Goal: Task Accomplishment & Management: Manage account settings

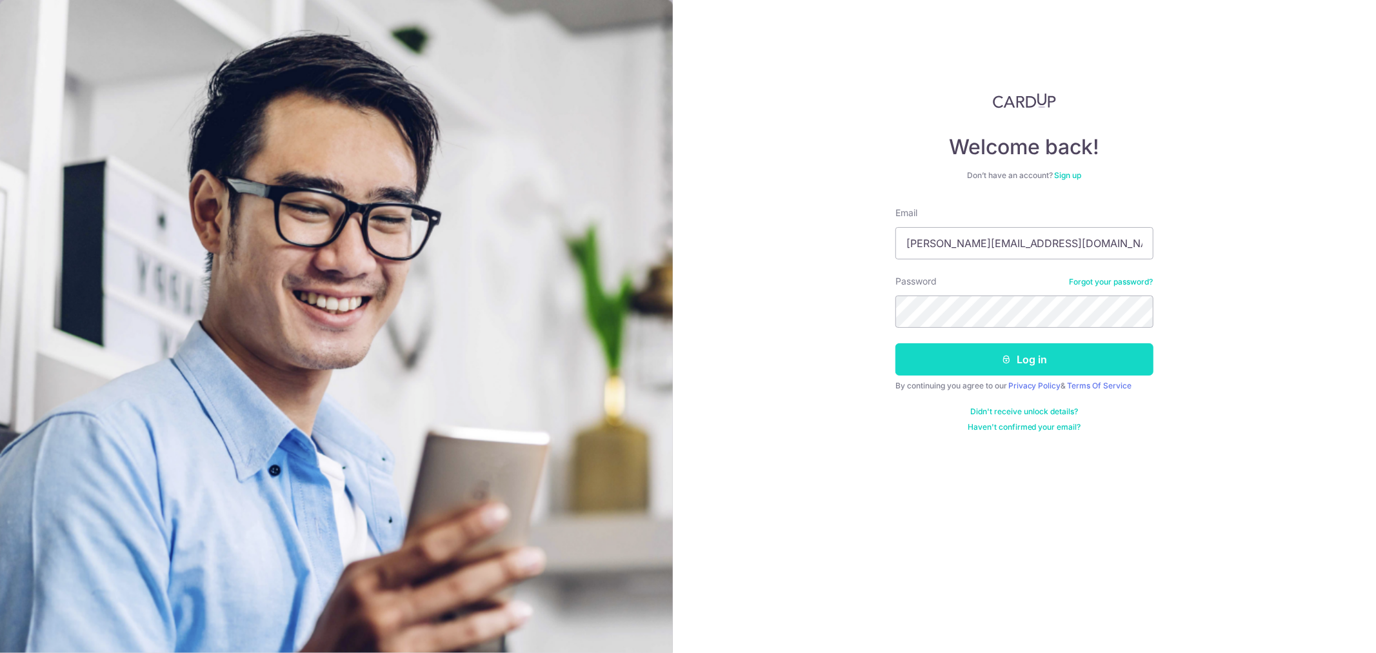
click at [1056, 372] on button "Log in" at bounding box center [1025, 359] width 258 height 32
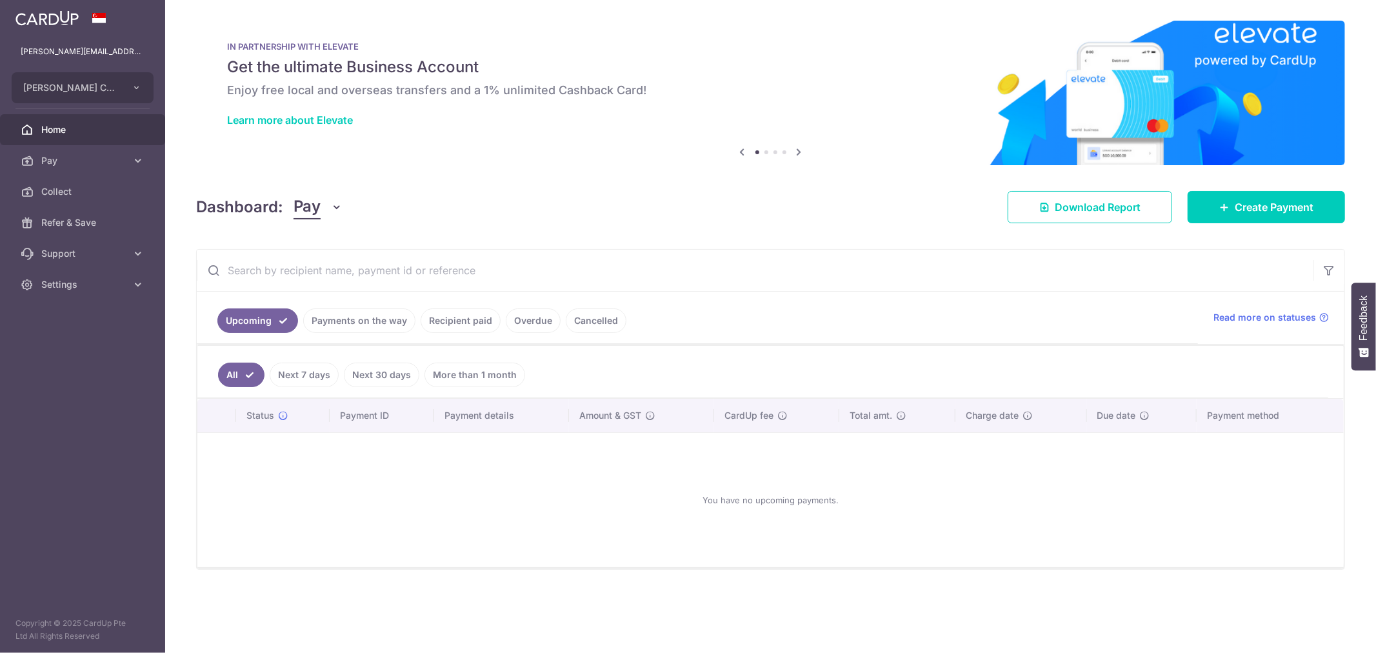
click at [444, 321] on link "Recipient paid" at bounding box center [461, 320] width 80 height 25
